Goal: Navigation & Orientation: Find specific page/section

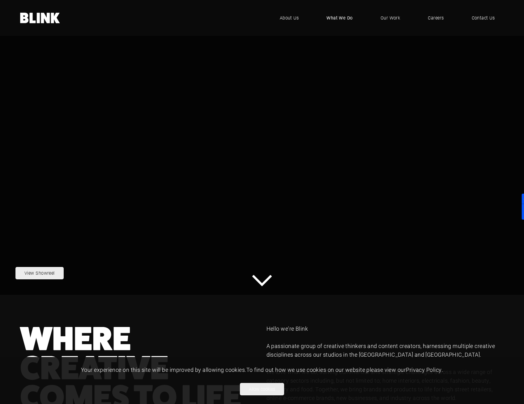
click at [348, 18] on span "What We Do" at bounding box center [340, 18] width 26 height 7
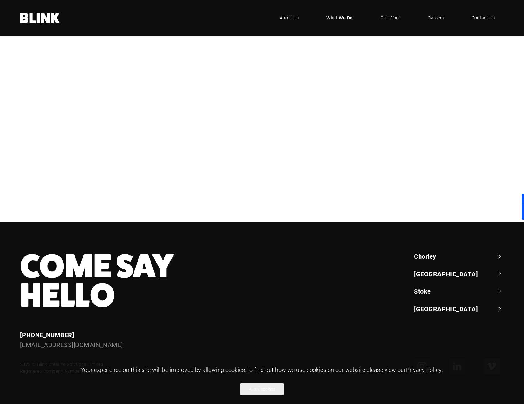
scroll to position [278, 0]
click at [384, 17] on span "Our Work" at bounding box center [391, 18] width 20 height 7
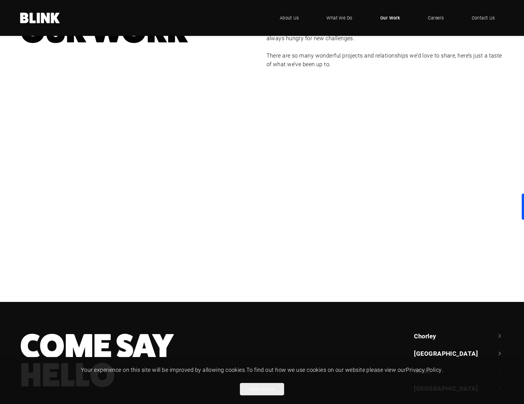
scroll to position [62, 0]
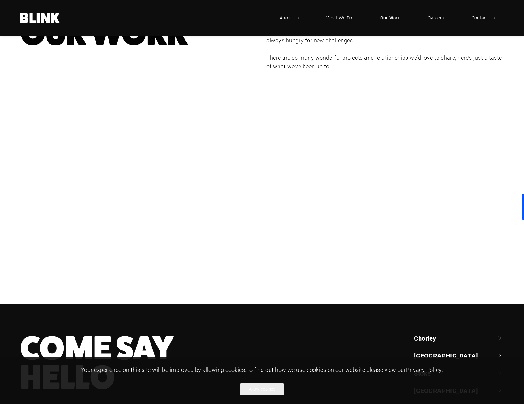
click at [0, 0] on div "Booths" at bounding box center [0, 0] width 0 height 0
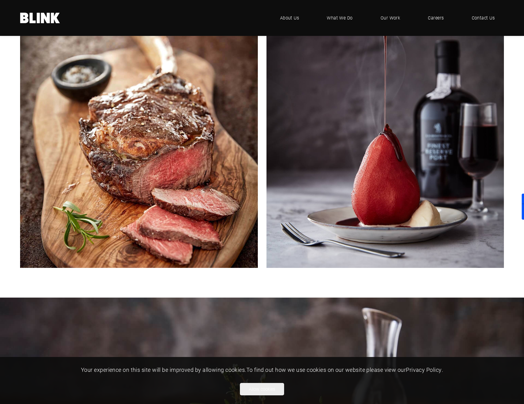
scroll to position [385, 0]
